Goal: Information Seeking & Learning: Learn about a topic

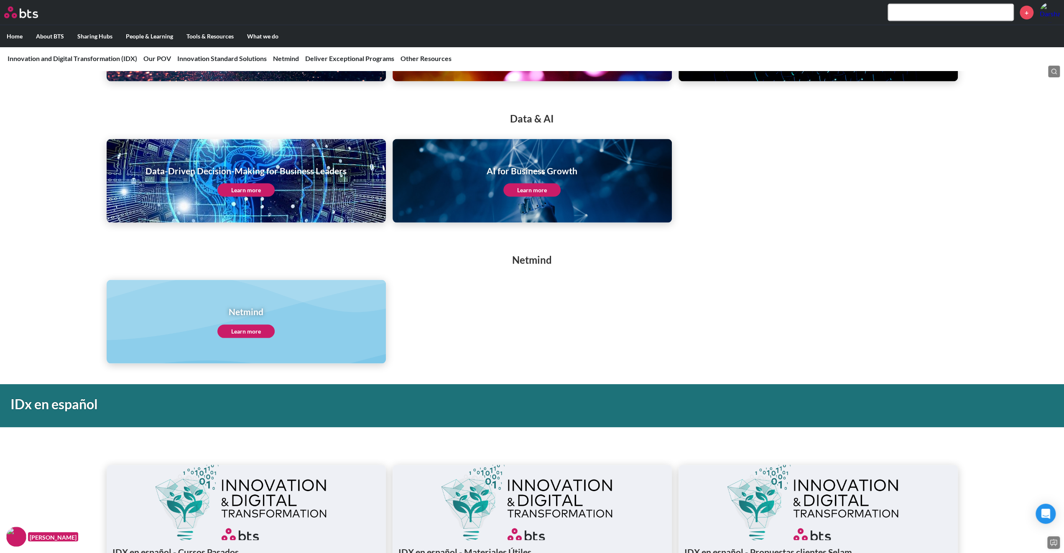
scroll to position [1421, 0]
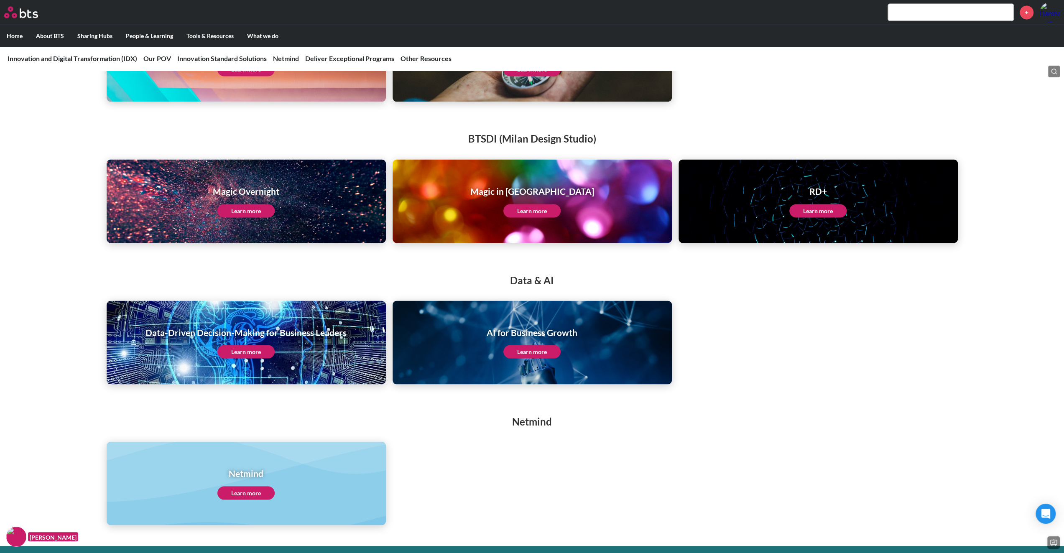
click at [528, 352] on link "Learn more" at bounding box center [531, 351] width 57 height 13
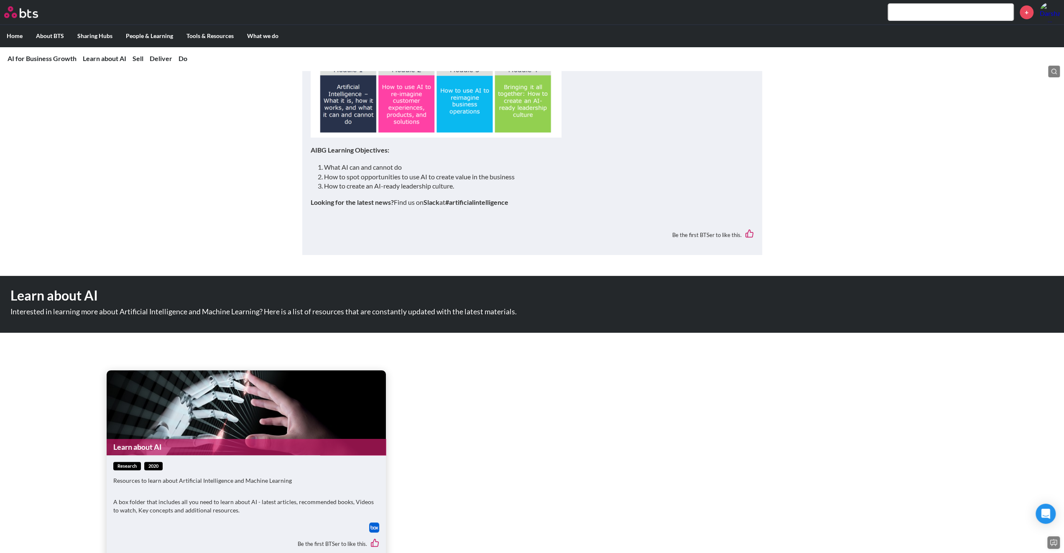
scroll to position [376, 0]
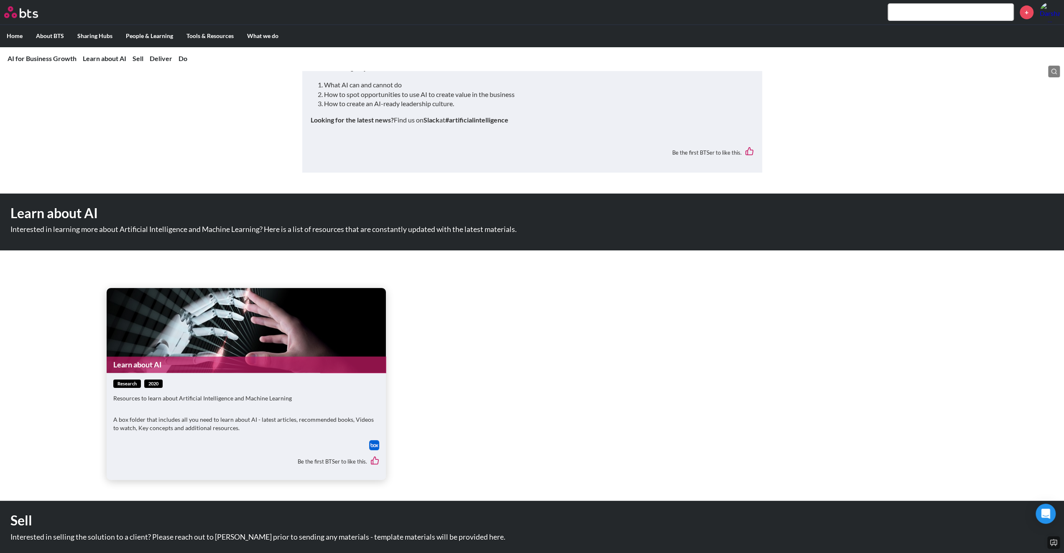
click at [372, 443] on img at bounding box center [374, 445] width 10 height 10
